Goal: Browse casually

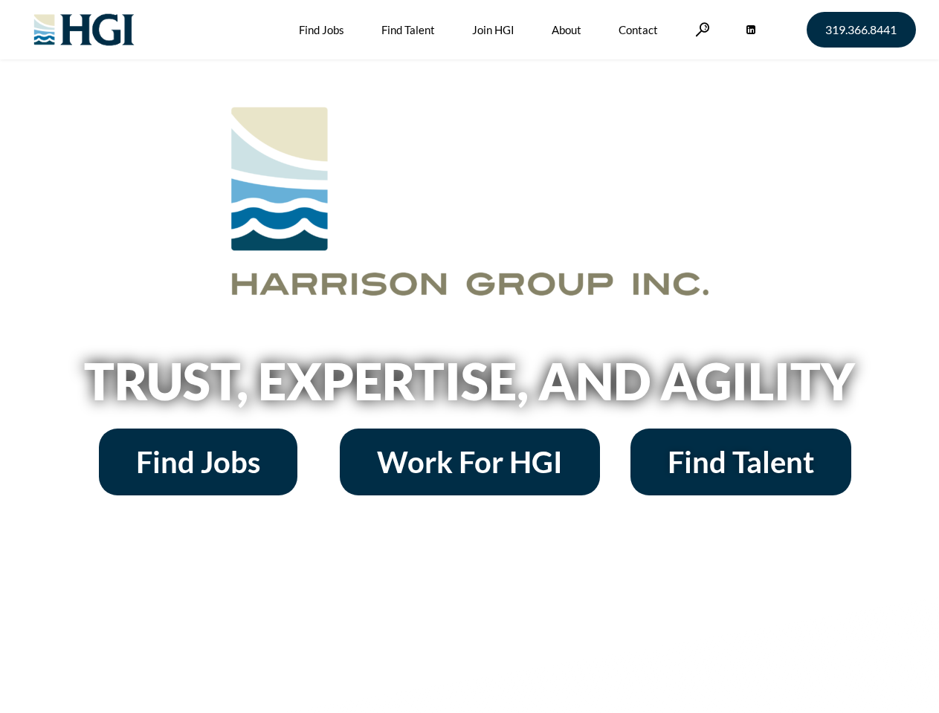
click at [469, 357] on h2 "Trust, Expertise, and Agility" at bounding box center [469, 381] width 847 height 51
click at [700, 29] on link at bounding box center [702, 29] width 15 height 14
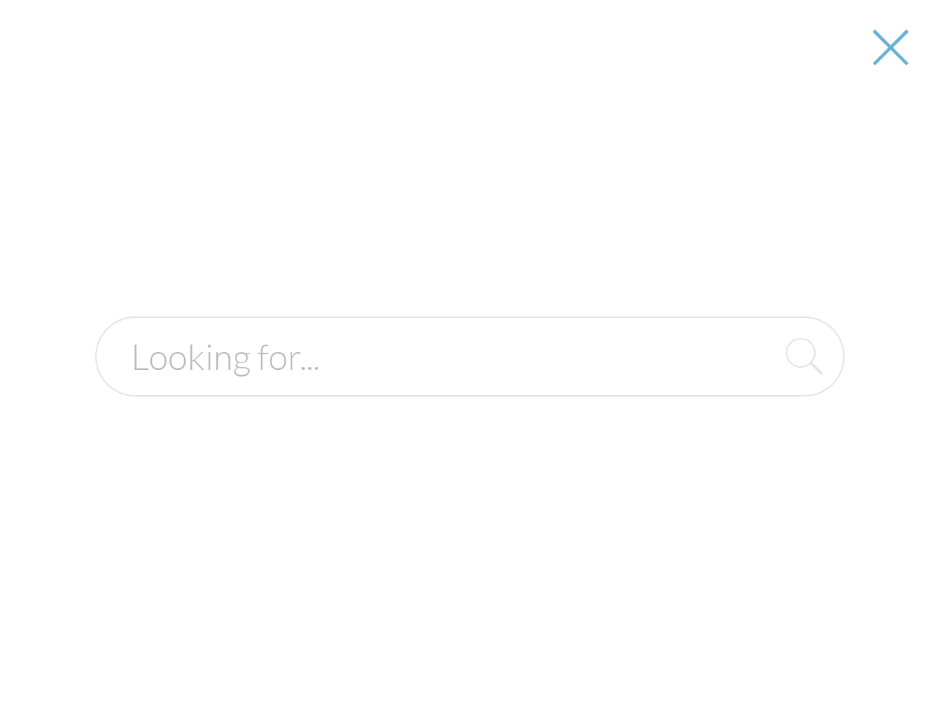
click at [469, 386] on h2 "Trust, Expertise, and Agility" at bounding box center [469, 381] width 847 height 51
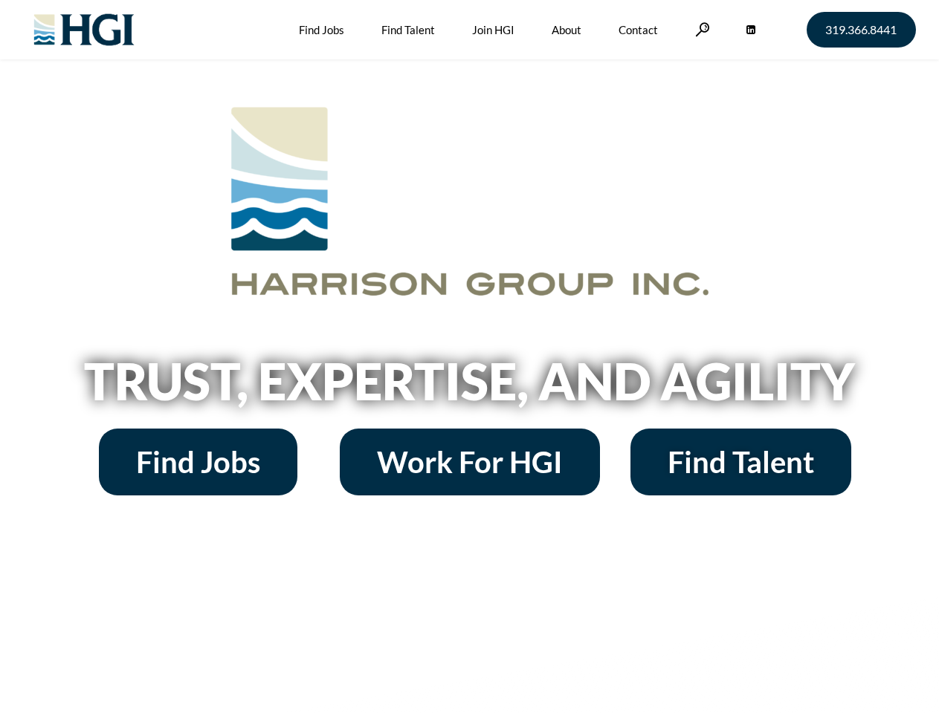
click at [469, 357] on h2 "Trust, Expertise, and Agility" at bounding box center [469, 381] width 847 height 51
click at [700, 29] on link at bounding box center [702, 29] width 15 height 14
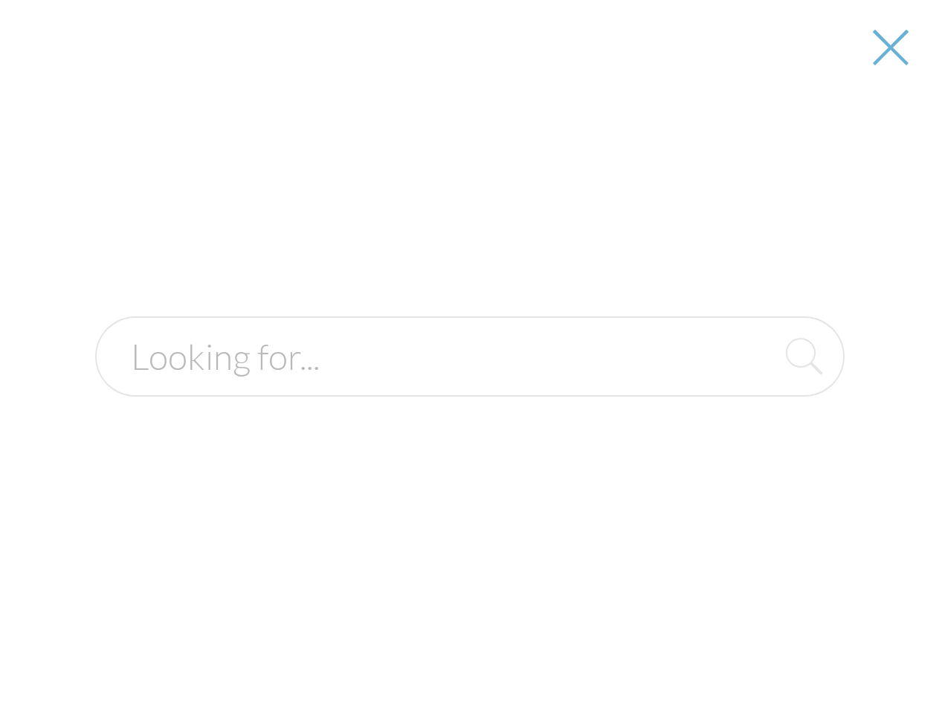
click at [469, 386] on h2 "Trust, Expertise, and Agility" at bounding box center [469, 381] width 847 height 51
